Goal: Information Seeking & Learning: Check status

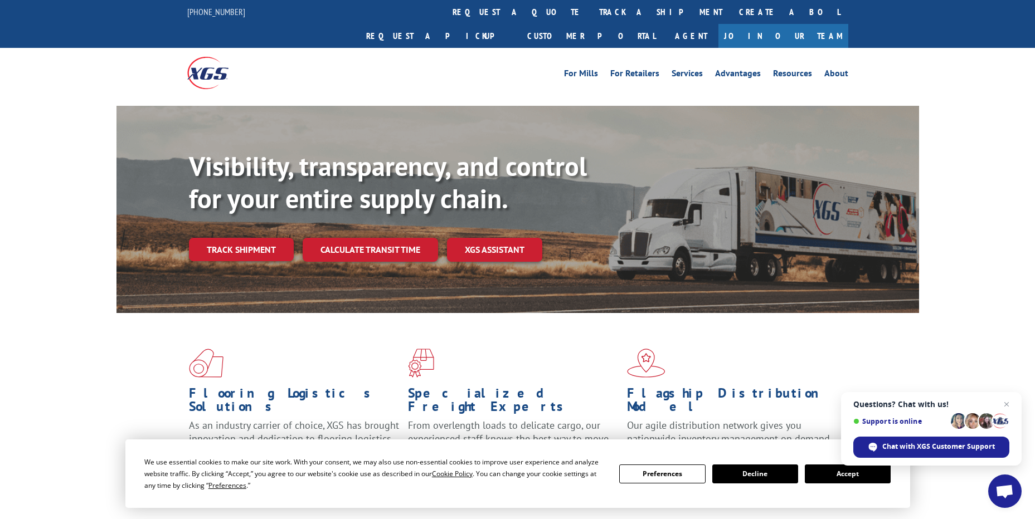
drag, startPoint x: 483, startPoint y: 10, endPoint x: 464, endPoint y: 64, distance: 57.4
click at [591, 10] on link "track a shipment" at bounding box center [661, 12] width 140 height 24
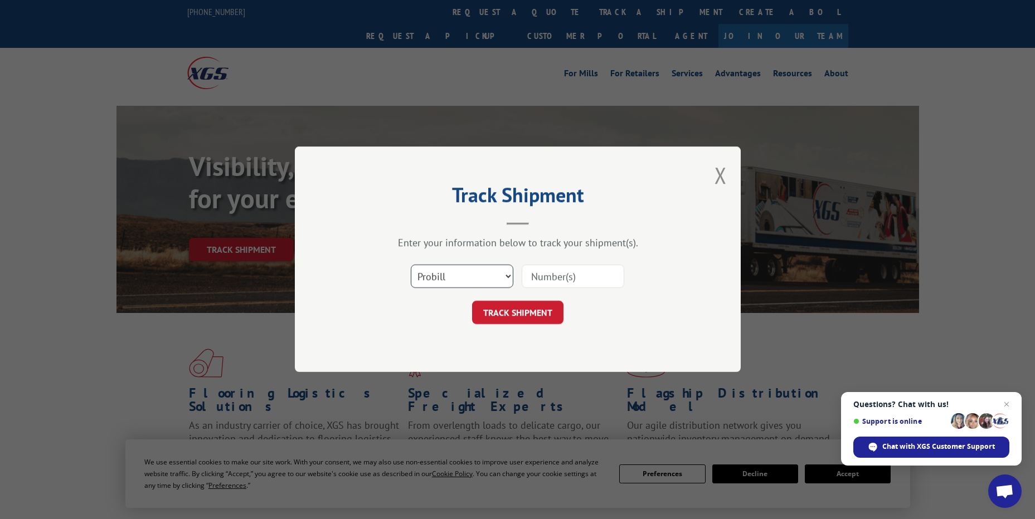
drag, startPoint x: 453, startPoint y: 279, endPoint x: 447, endPoint y: 289, distance: 11.5
click at [453, 279] on select "Select category... Probill BOL PO" at bounding box center [462, 276] width 103 height 23
select select "bol"
click at [411, 265] on select "Select category... Probill BOL PO" at bounding box center [462, 276] width 103 height 23
click at [554, 279] on input at bounding box center [572, 276] width 103 height 23
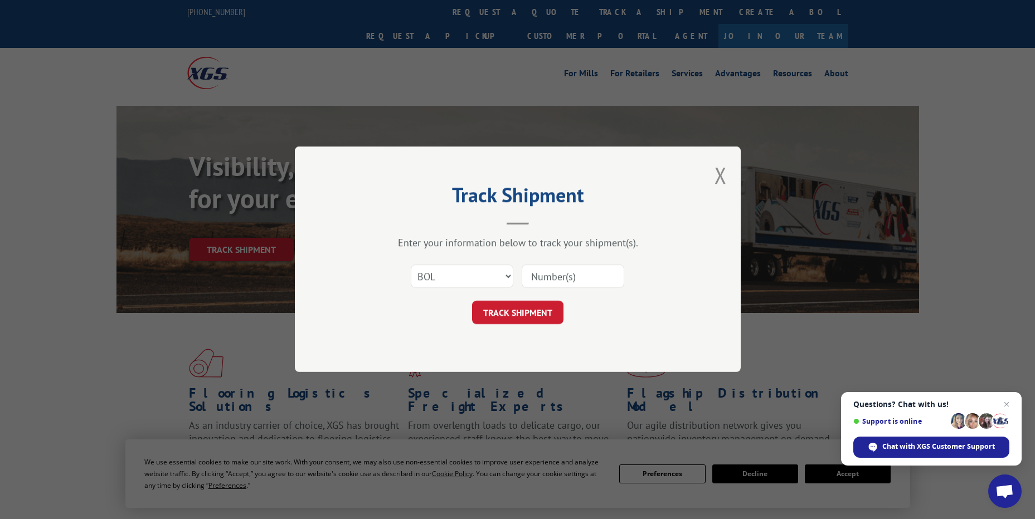
paste input "7076806"
type input "7076806"
click at [549, 309] on button "TRACK SHIPMENT" at bounding box center [517, 312] width 91 height 23
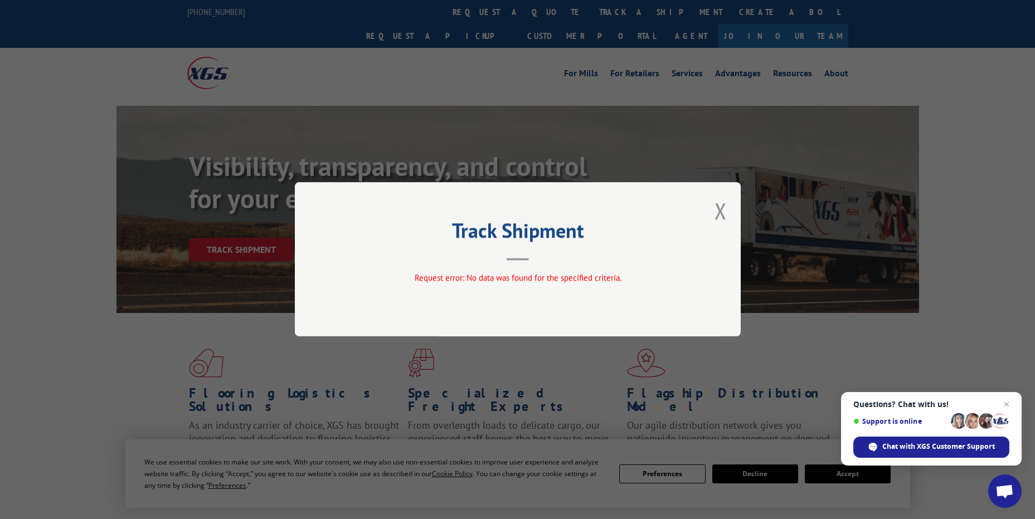
click at [721, 209] on button "Close modal" at bounding box center [720, 211] width 12 height 30
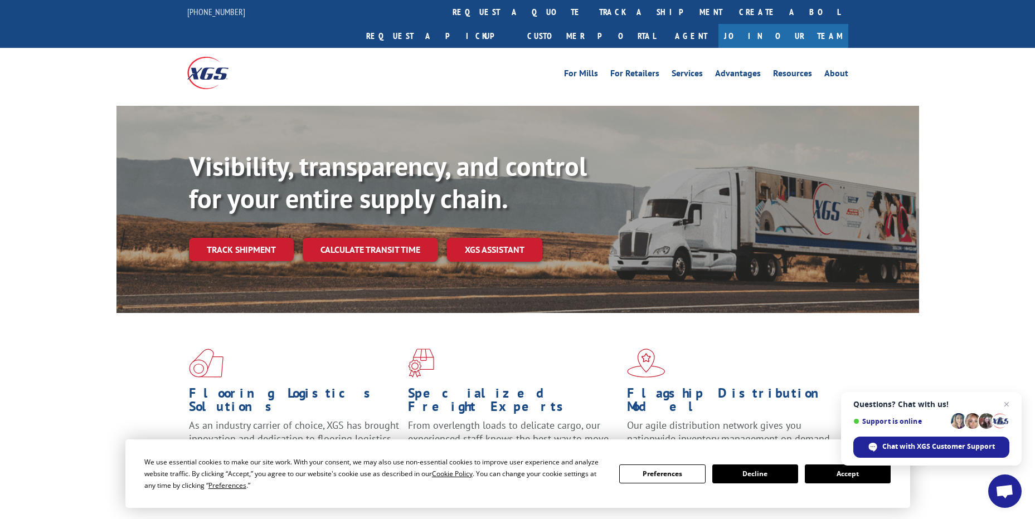
click at [591, 16] on link "track a shipment" at bounding box center [661, 12] width 140 height 24
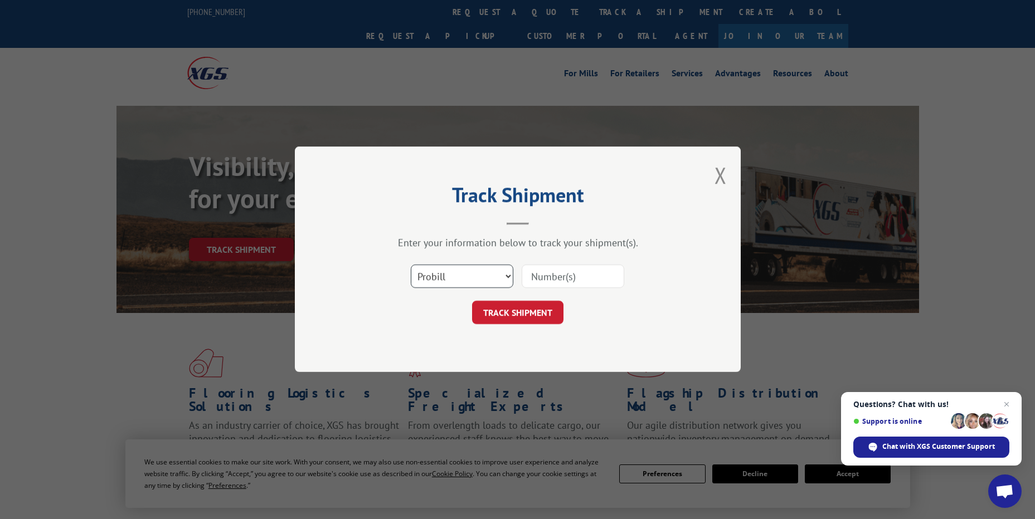
drag, startPoint x: 485, startPoint y: 271, endPoint x: 474, endPoint y: 289, distance: 21.3
click at [485, 272] on select "Select category... Probill BOL PO" at bounding box center [462, 276] width 103 height 23
select select "po"
click at [411, 265] on select "Select category... Probill BOL PO" at bounding box center [462, 276] width 103 height 23
click at [554, 278] on input at bounding box center [572, 276] width 103 height 23
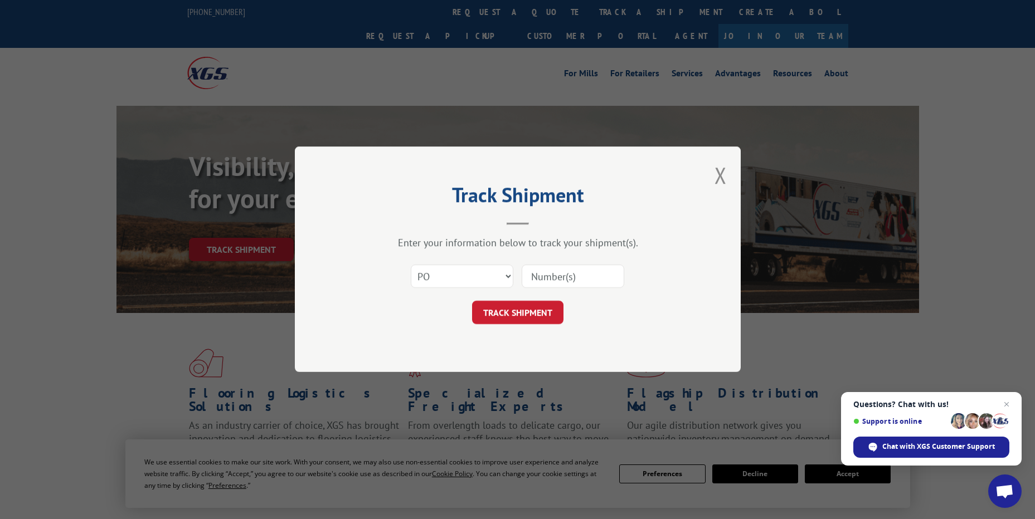
paste input "18512892"
type input "18512892"
click at [543, 304] on button "TRACK SHIPMENT" at bounding box center [517, 312] width 91 height 23
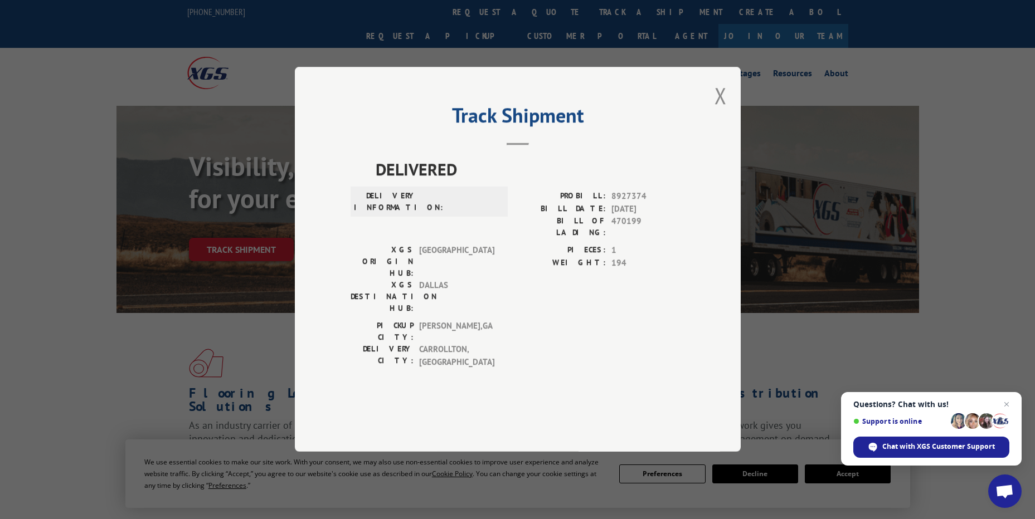
drag, startPoint x: 723, startPoint y: 132, endPoint x: 1027, endPoint y: 131, distance: 304.2
click at [723, 110] on button "Close modal" at bounding box center [720, 96] width 12 height 30
